Goal: Information Seeking & Learning: Learn about a topic

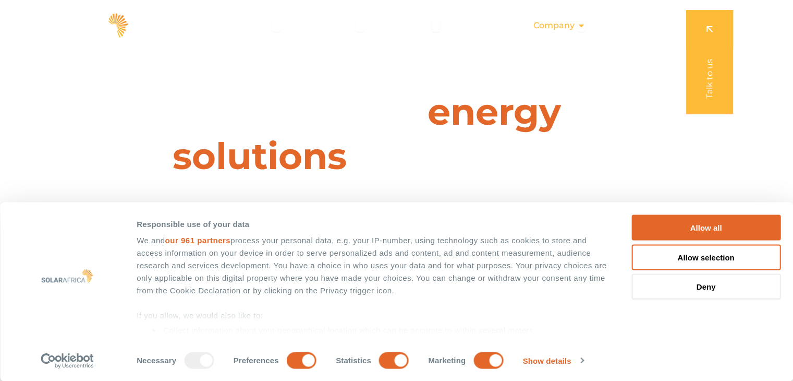
click at [566, 28] on span "Company" at bounding box center [553, 25] width 41 height 13
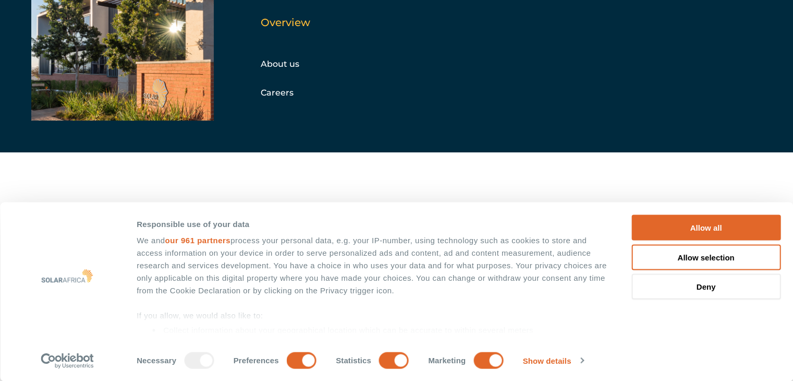
click at [282, 235] on div "We and our 961 partners process your personal data, e.g. your IP-number, using …" at bounding box center [372, 330] width 471 height 192
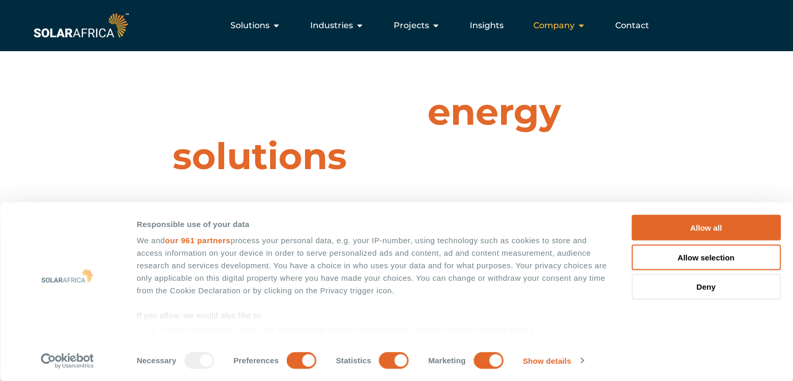
click at [579, 26] on icon "Menu" at bounding box center [581, 25] width 8 height 8
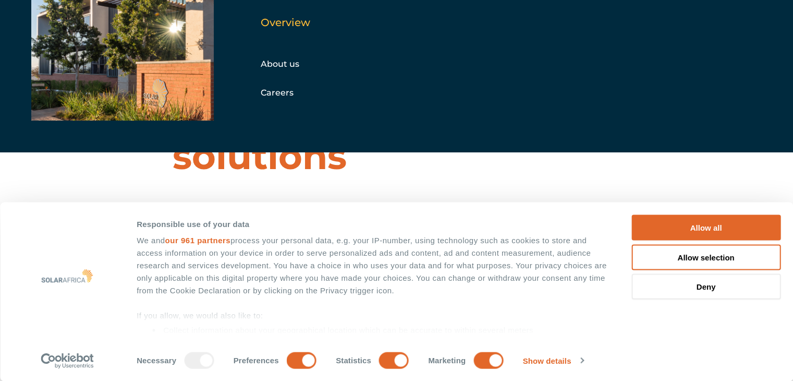
scroll to position [104, 0]
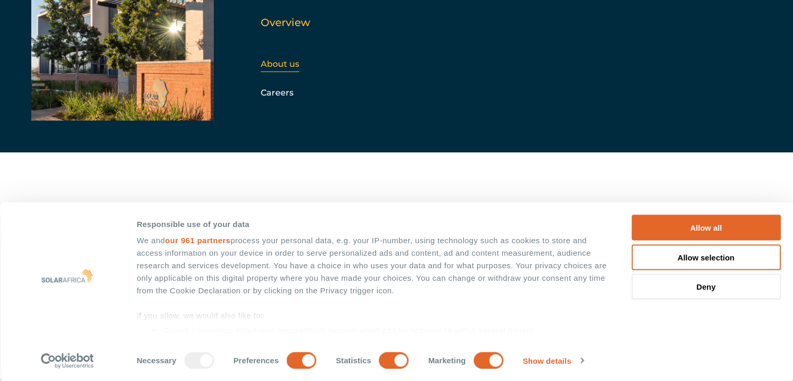
click at [280, 59] on link "About us" at bounding box center [280, 64] width 39 height 10
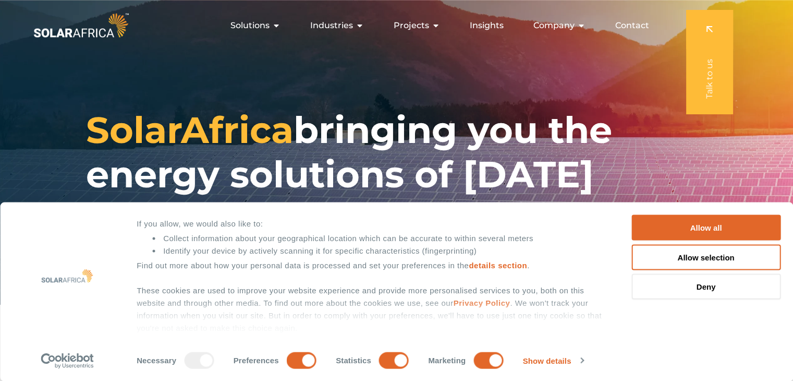
scroll to position [92, 0]
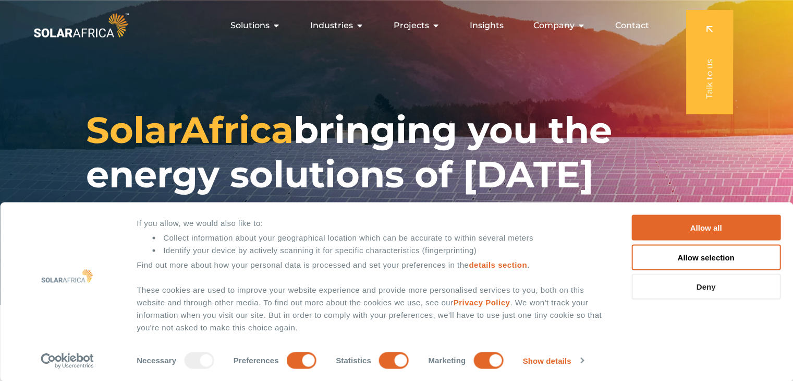
click at [698, 290] on button "Deny" at bounding box center [705, 287] width 149 height 26
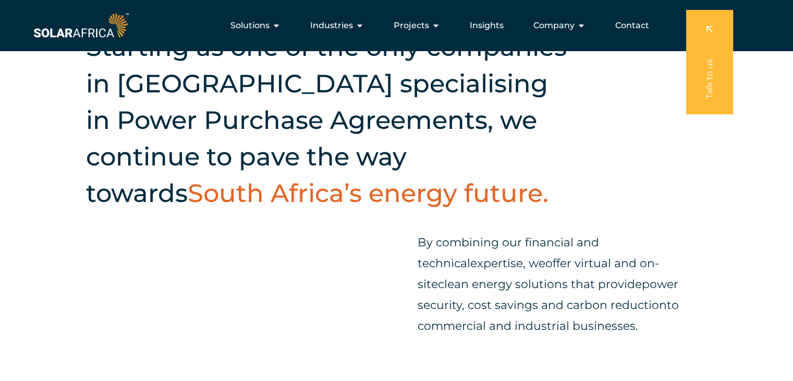
scroll to position [261, 0]
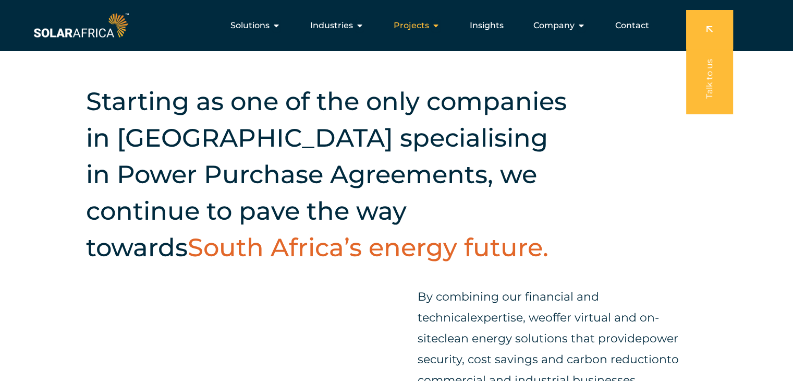
click at [438, 25] on icon "Menu" at bounding box center [436, 25] width 8 height 8
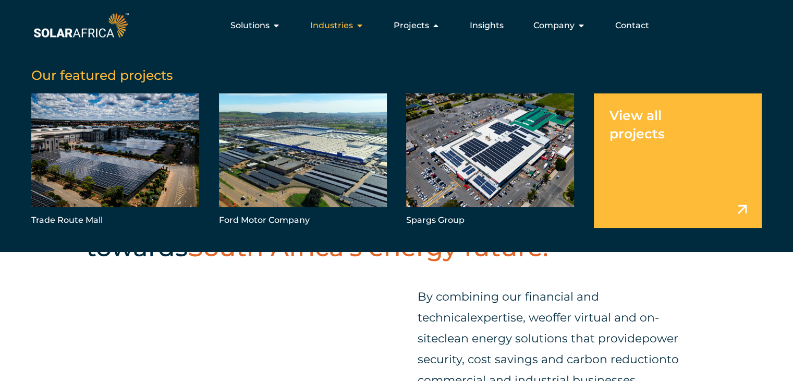
click at [362, 24] on icon "Menu" at bounding box center [360, 25] width 8 height 8
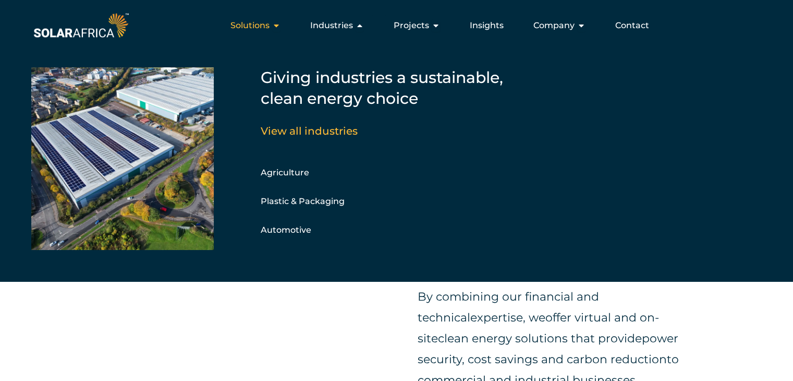
click at [280, 24] on icon "Menu" at bounding box center [276, 25] width 8 height 8
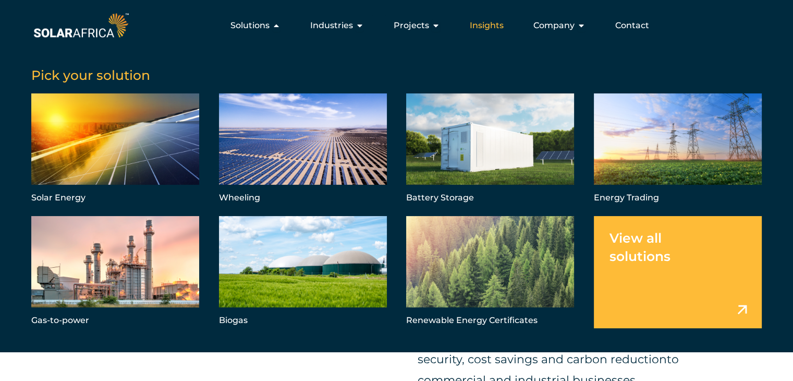
click at [492, 28] on span "Insights" at bounding box center [487, 25] width 34 height 13
